Goal: Register for event/course

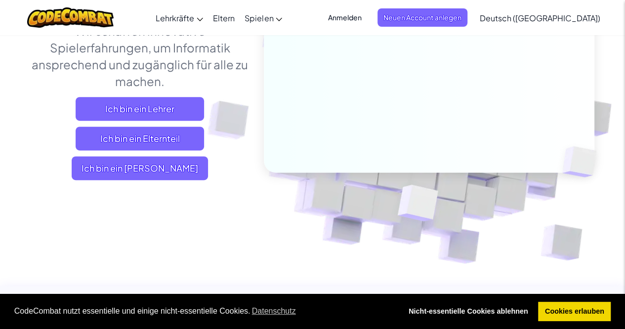
scroll to position [150, 0]
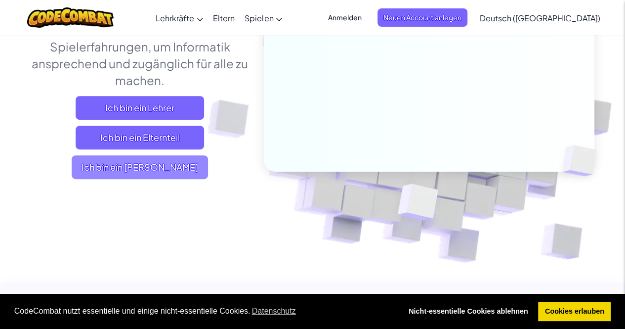
click at [166, 179] on span "Ich bin ein [PERSON_NAME]" at bounding box center [140, 167] width 136 height 24
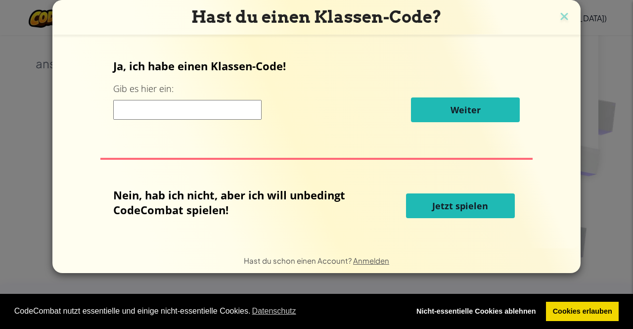
click at [202, 107] on input at bounding box center [187, 110] width 148 height 20
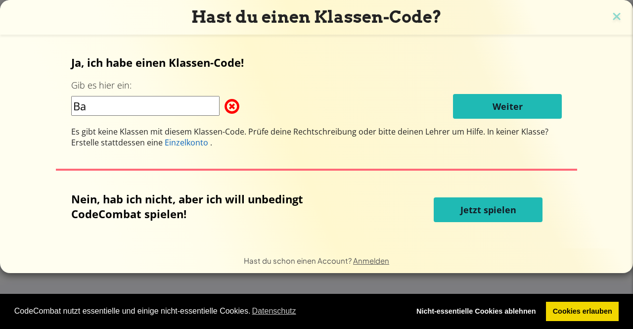
type input "B"
click at [612, 16] on img at bounding box center [616, 17] width 13 height 15
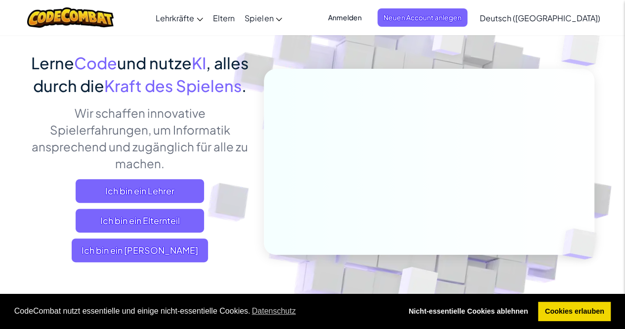
scroll to position [70, 0]
